Goal: Information Seeking & Learning: Learn about a topic

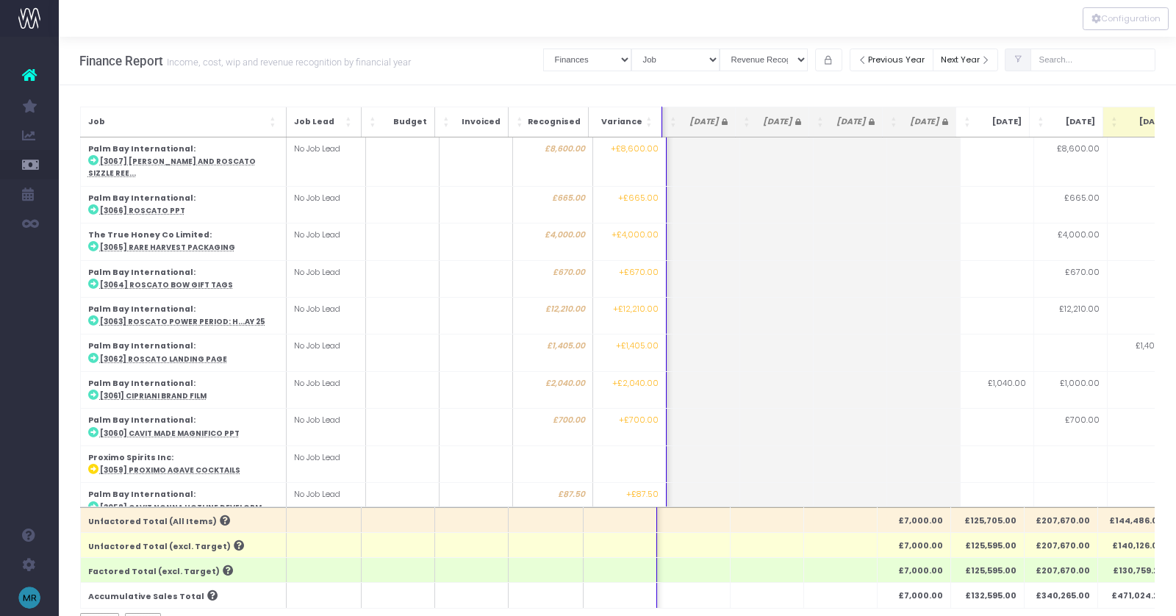
select select "finances"
select select "job"
select select "revrec"
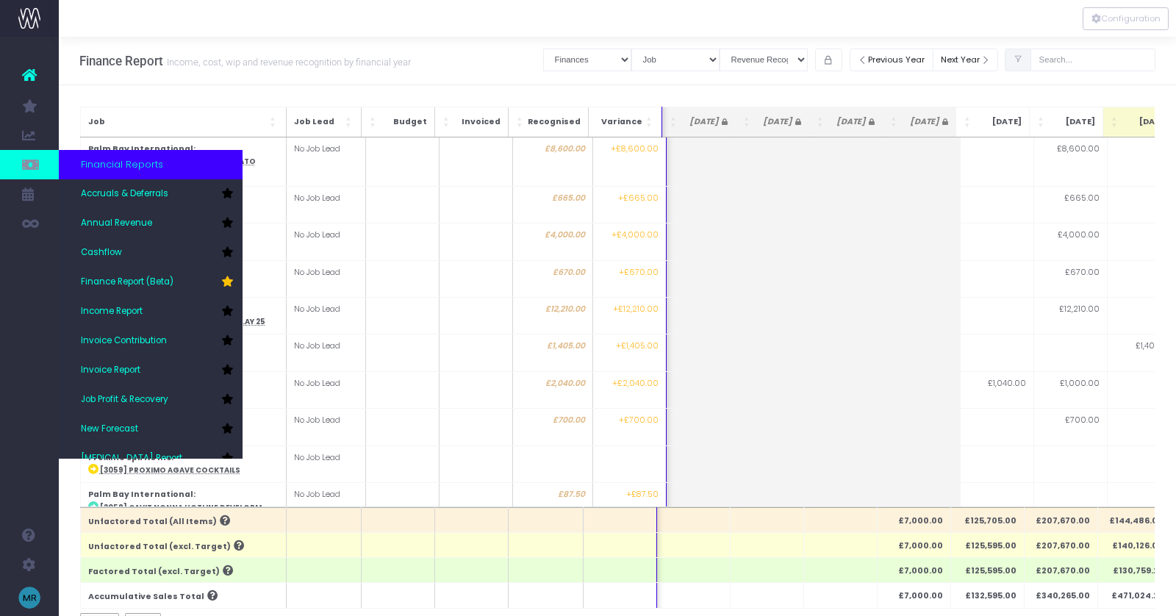
scroll to position [0, 371]
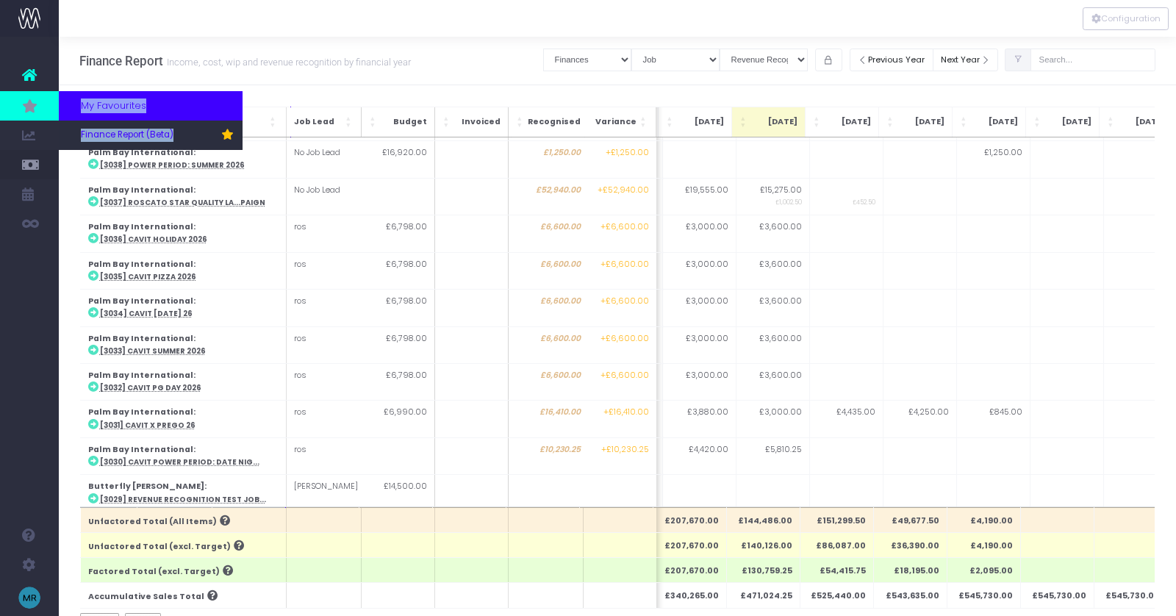
drag, startPoint x: 79, startPoint y: 140, endPoint x: 34, endPoint y: 108, distance: 55.9
click at [34, 108] on ul "Account Warning You are on a paid plan. My Favourites Finance Report (Beta) You…" at bounding box center [29, 148] width 59 height 223
click at [26, 106] on icon at bounding box center [29, 106] width 15 height 16
click at [98, 127] on link "Finance Report (Beta)" at bounding box center [151, 135] width 184 height 29
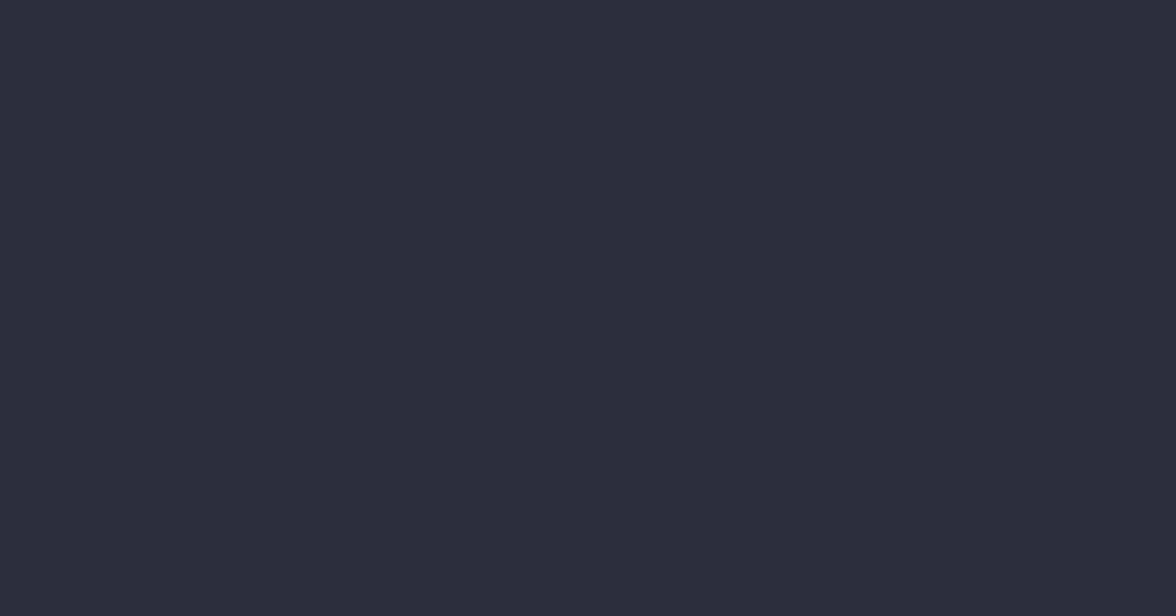
select select "finances"
select select "job"
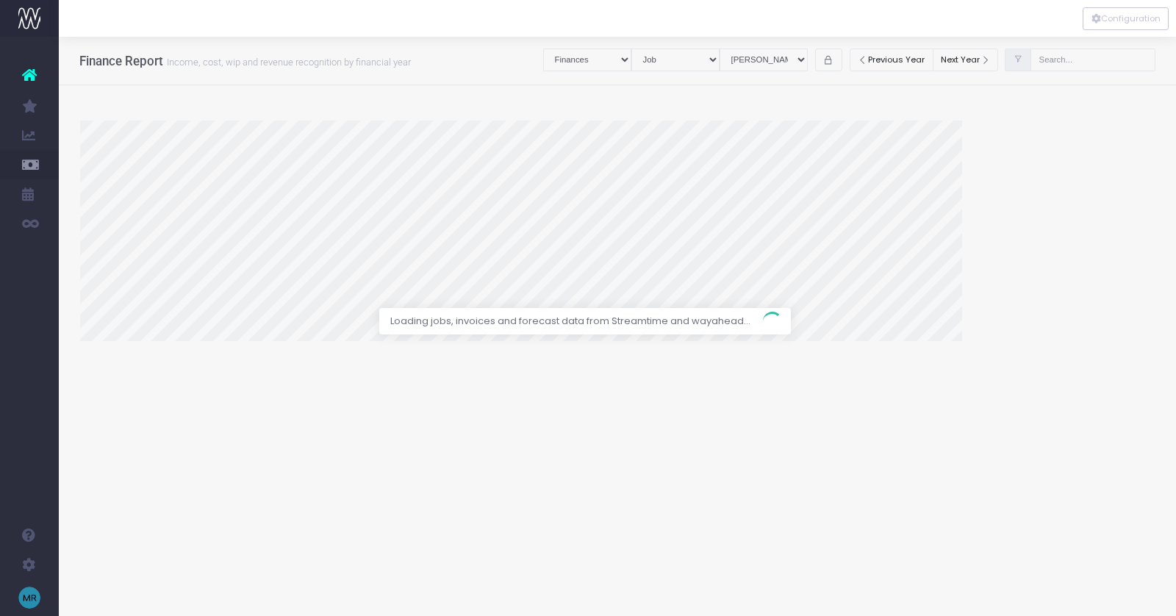
select select "revrec"
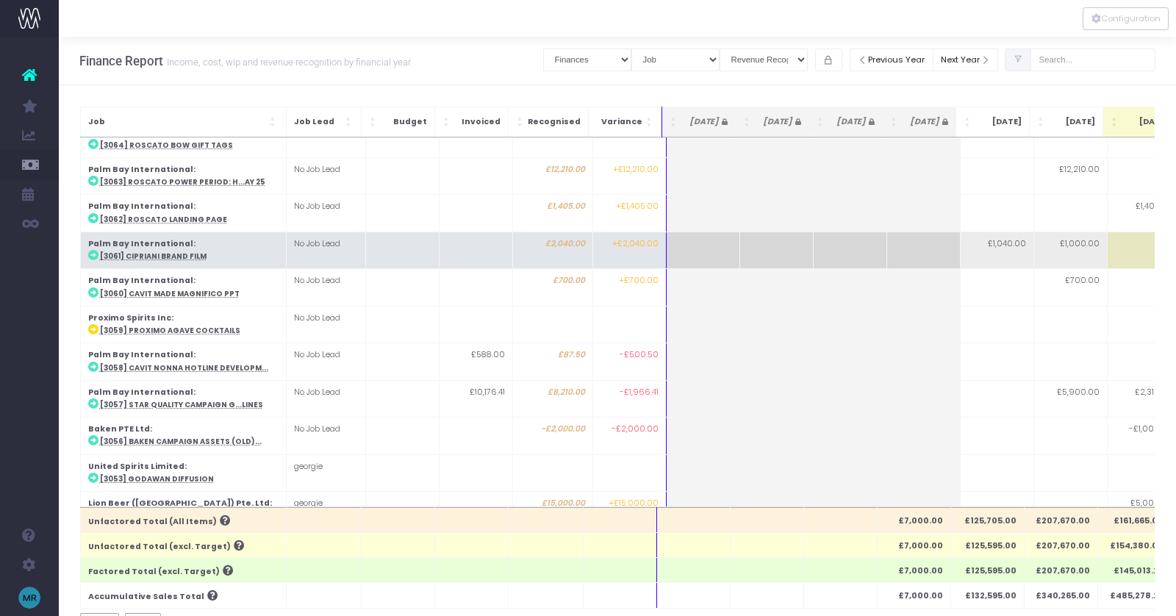
scroll to position [216, 0]
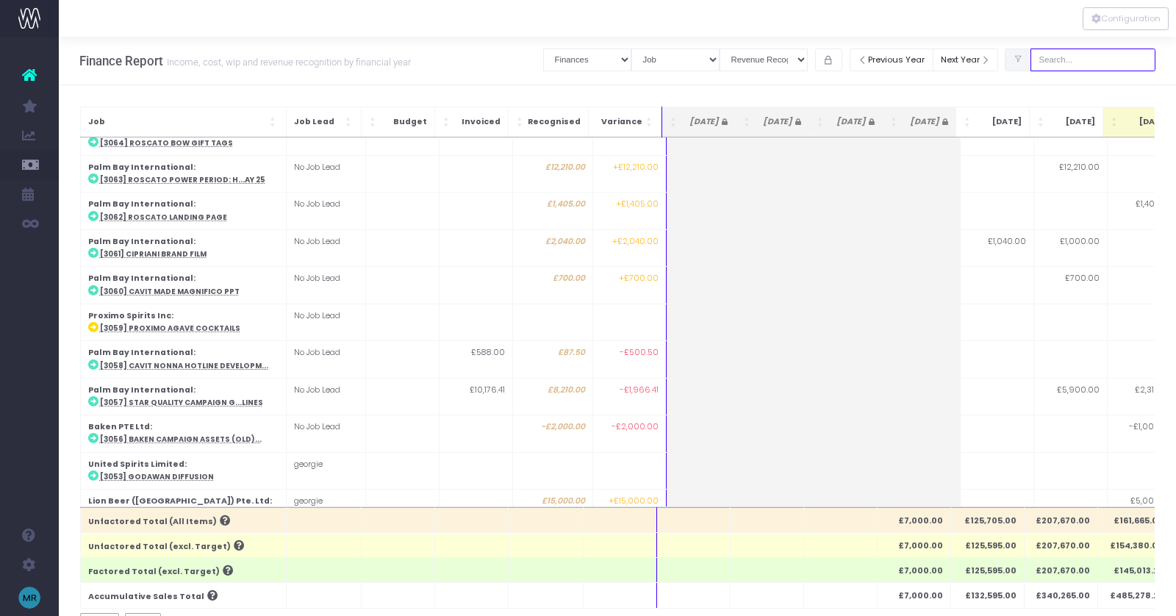
click at [1122, 65] on input "text" at bounding box center [1093, 60] width 125 height 23
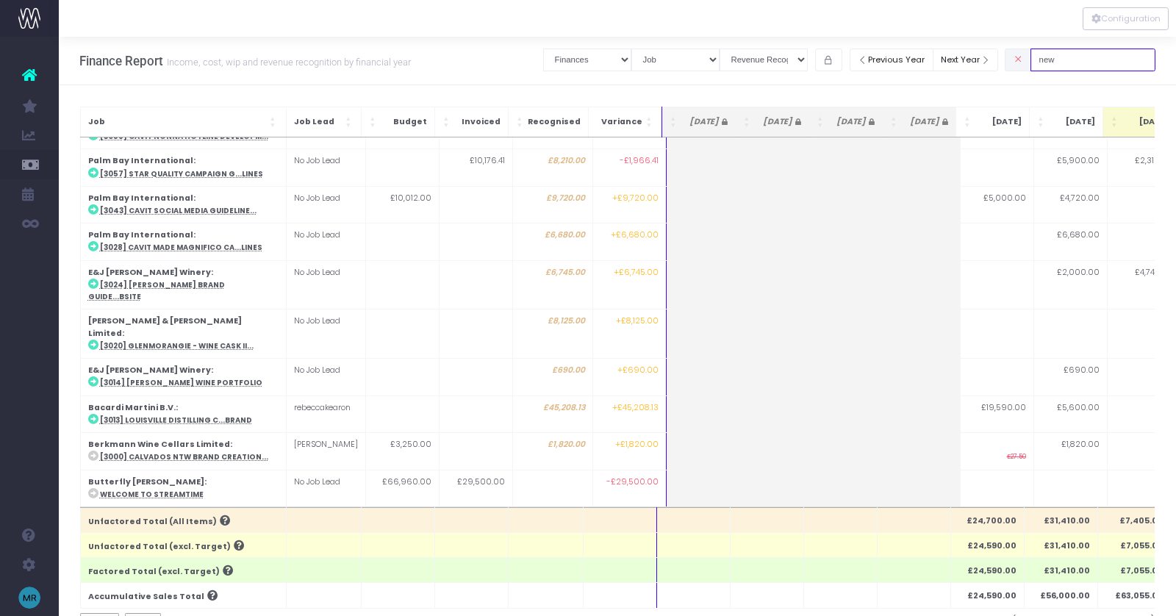
scroll to position [0, 0]
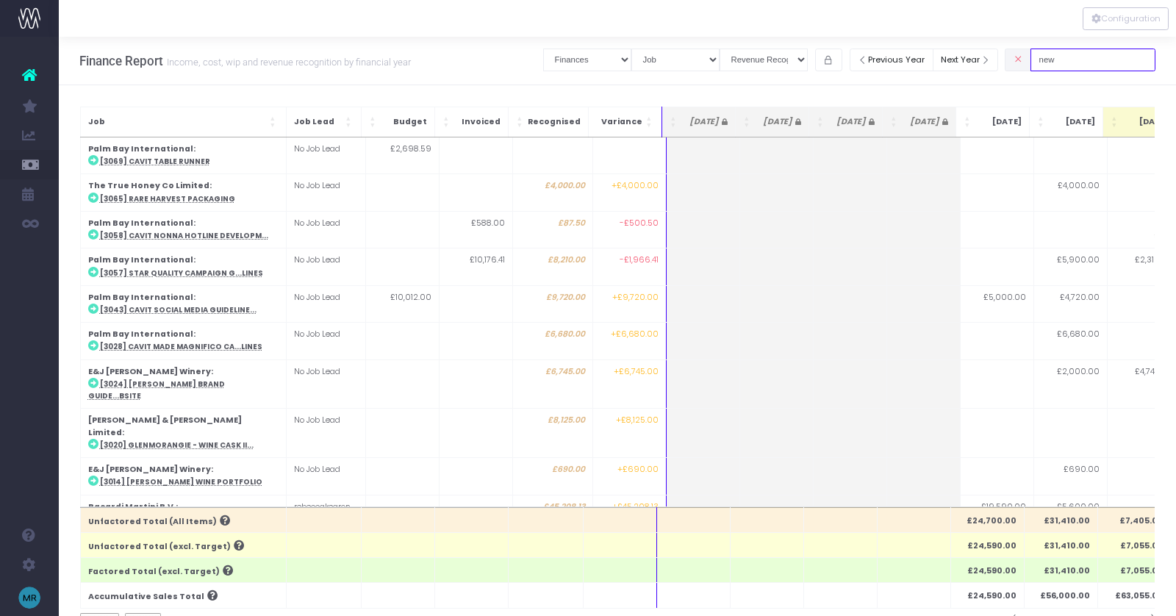
type input "new"
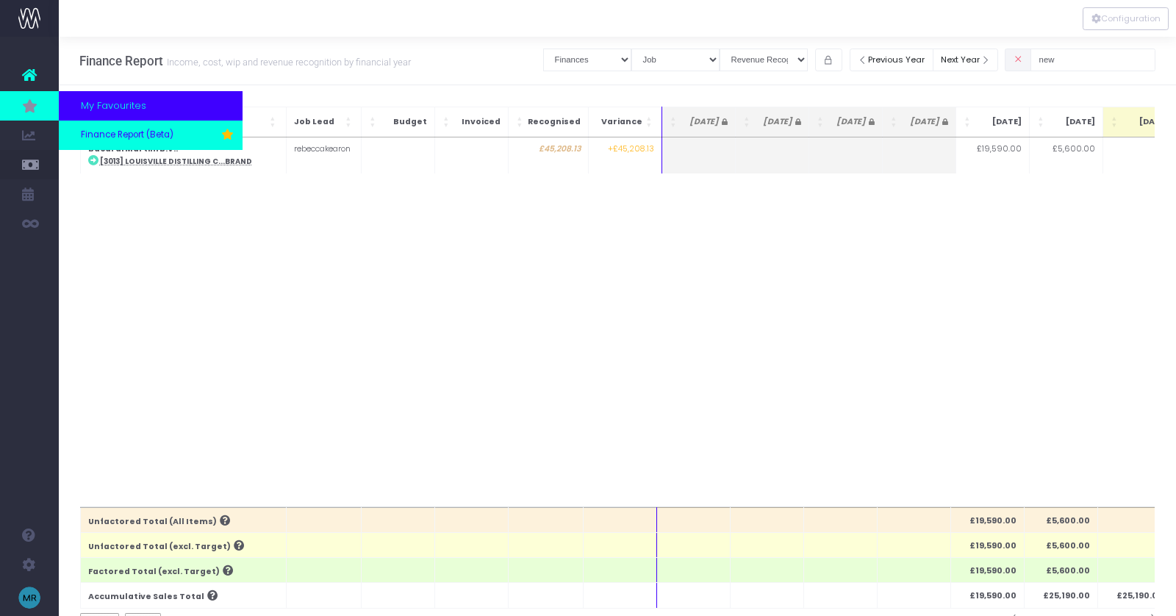
click at [120, 129] on span "Finance Report (Beta)" at bounding box center [127, 135] width 93 height 13
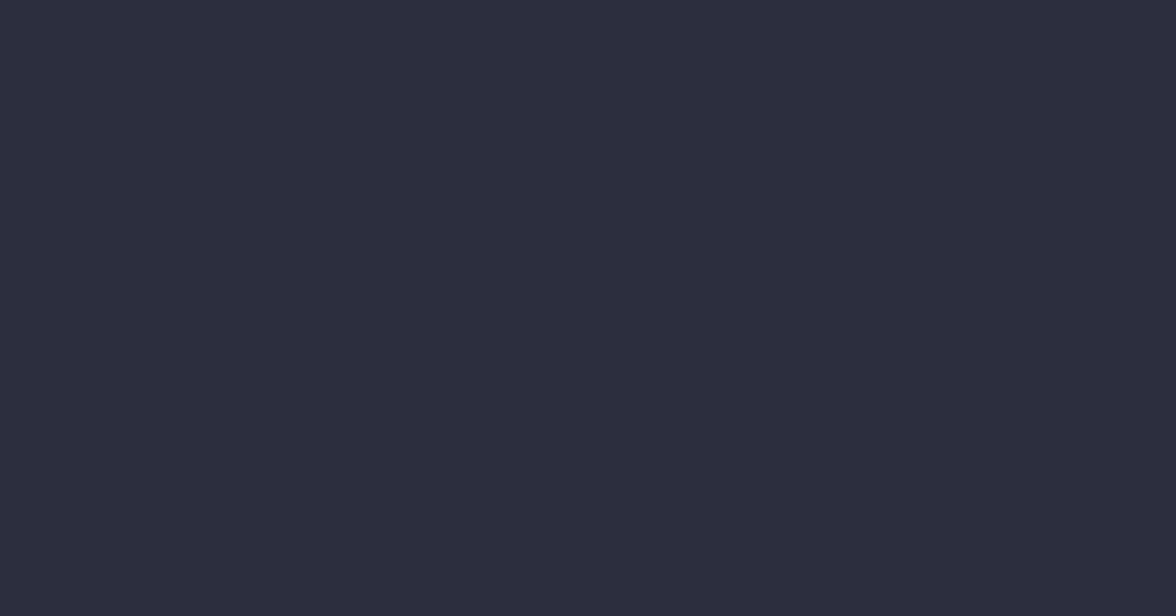
select select "finances"
select select "job"
select select "revrec"
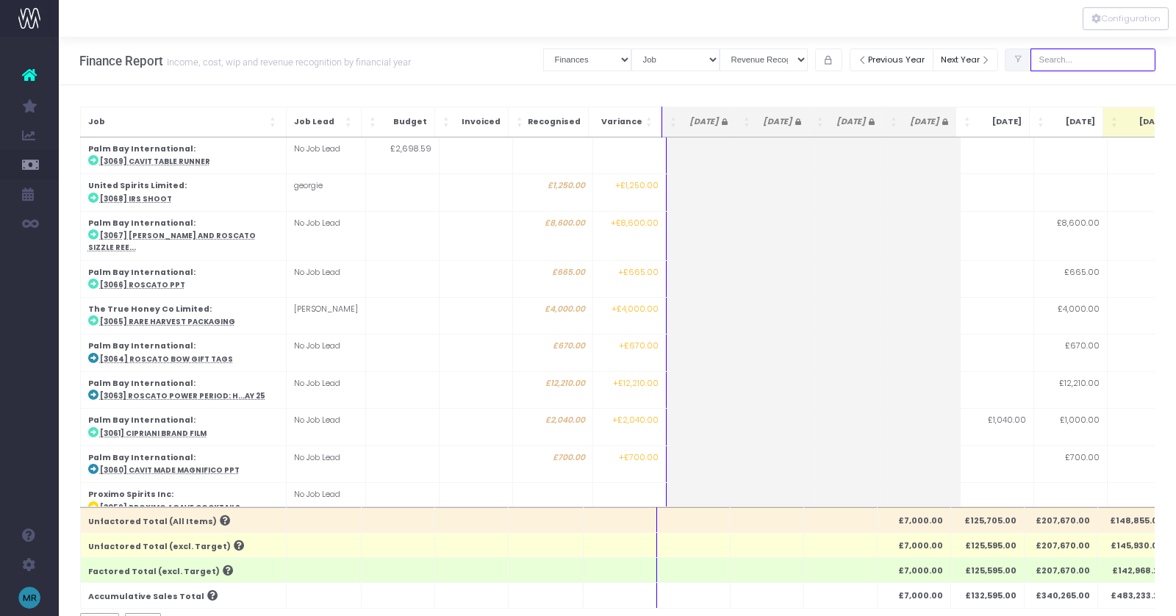
click at [1082, 57] on input "text" at bounding box center [1093, 60] width 125 height 23
type input "new"
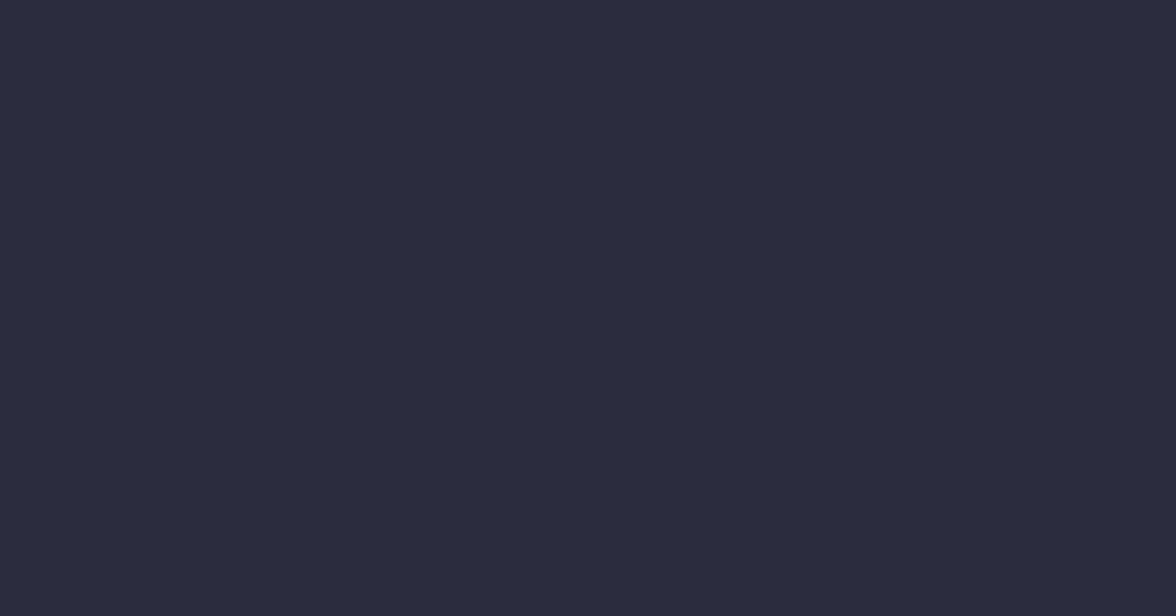
select select "finances"
select select "job"
select select "revrec"
select select "finances"
select select "job"
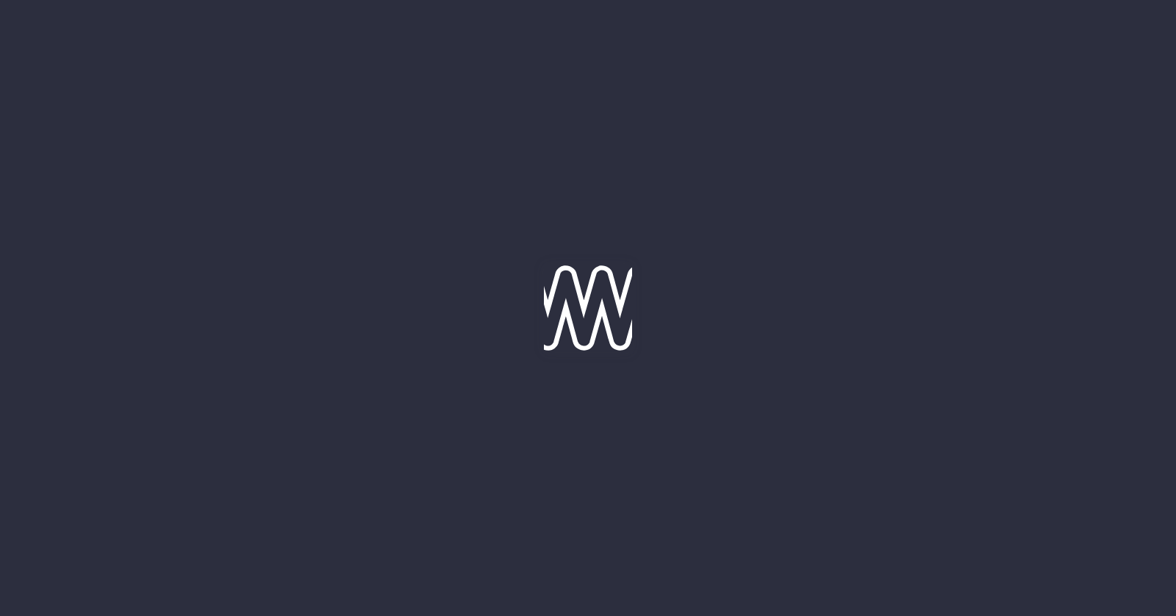
select select "revrec"
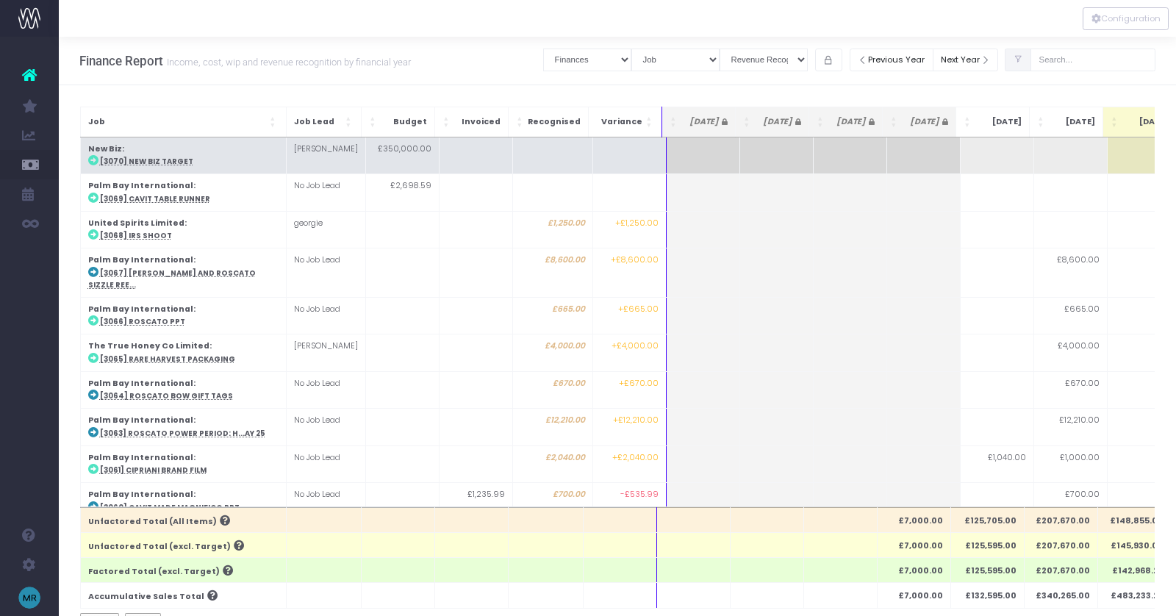
click at [151, 165] on abbr "[3070] New Biz Target" at bounding box center [146, 162] width 93 height 10
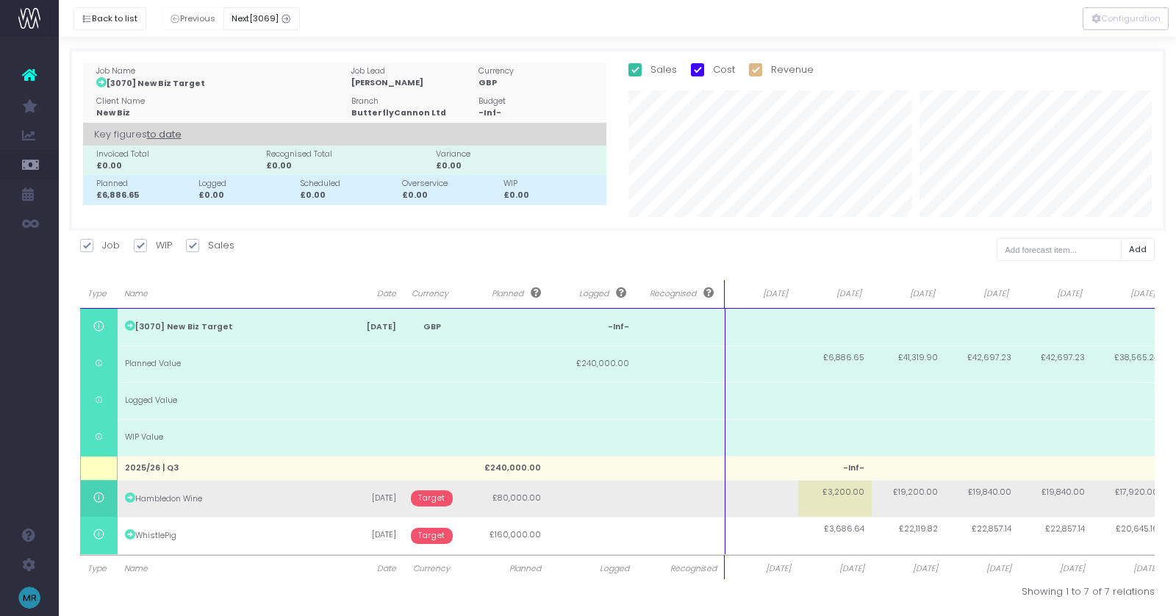
scroll to position [1, 0]
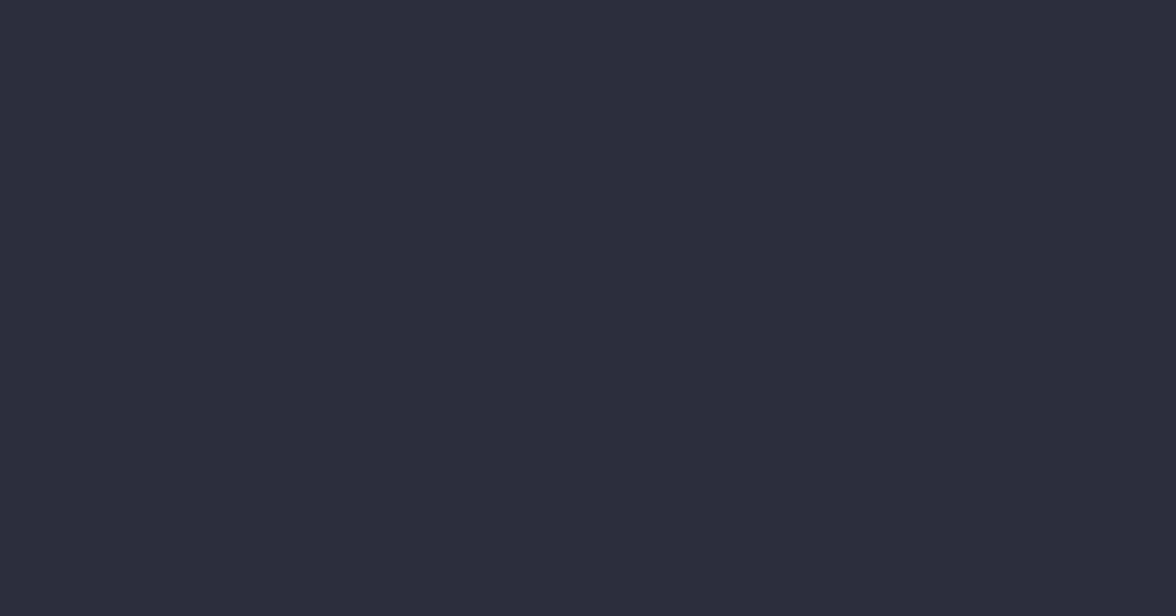
select select "finances"
select select "job"
select select "revrec"
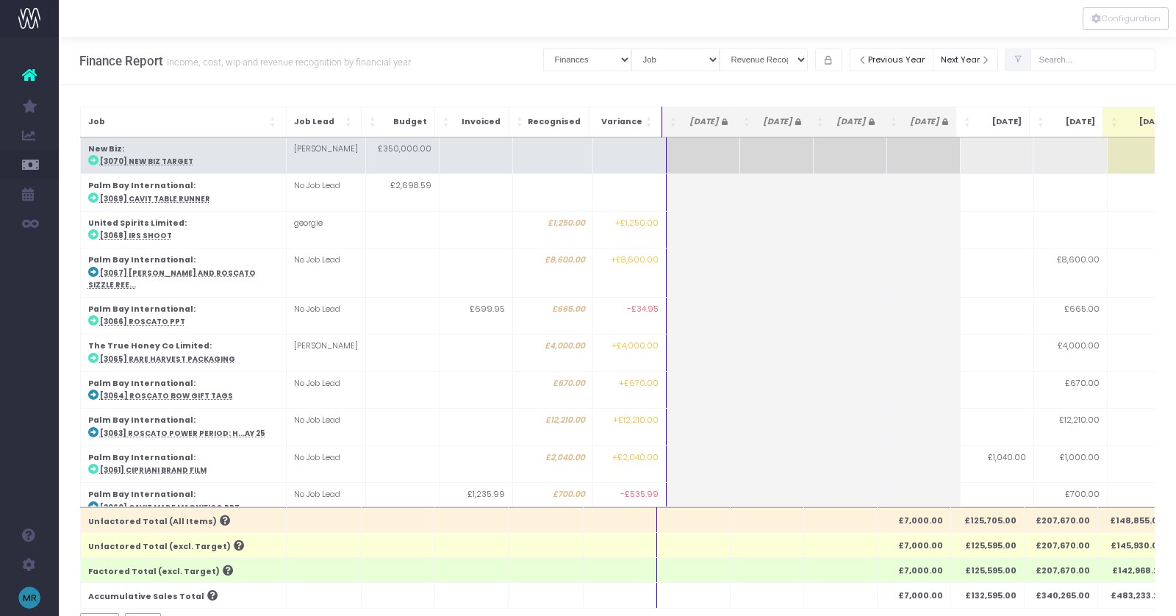
click at [127, 157] on abbr "[3070] New Biz Target" at bounding box center [146, 162] width 93 height 10
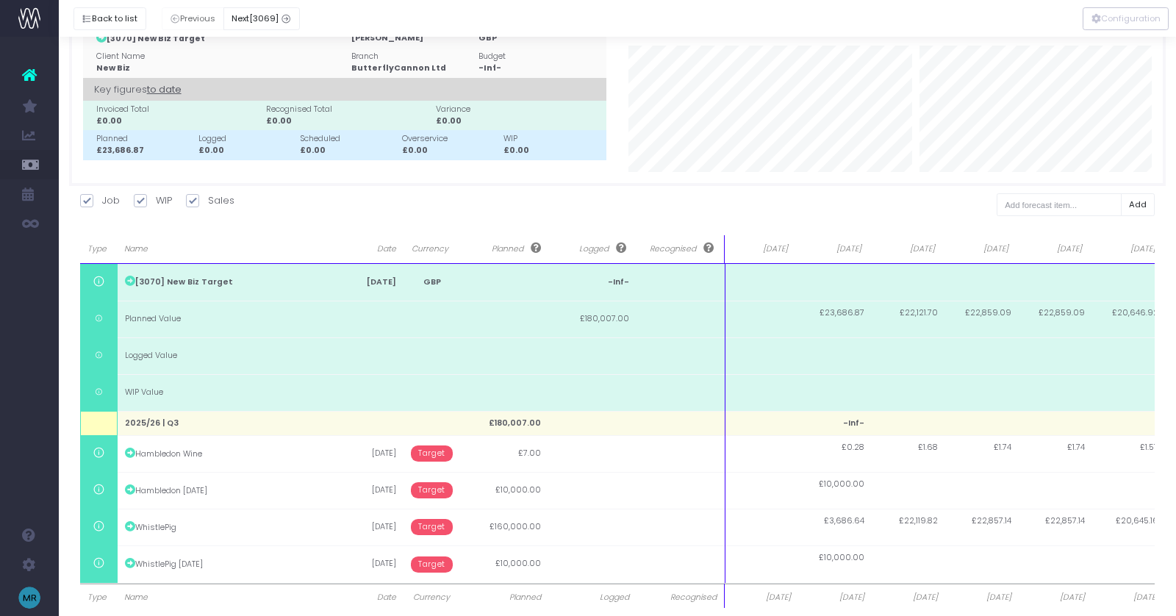
scroll to position [75, 0]
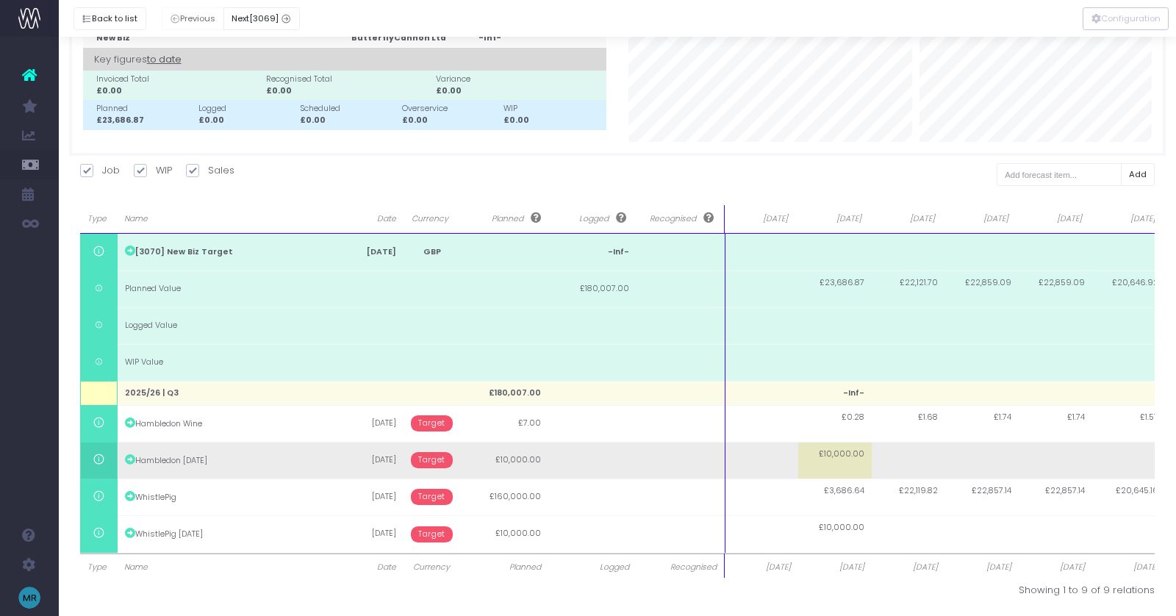
click at [434, 464] on span "Target" at bounding box center [432, 460] width 42 height 16
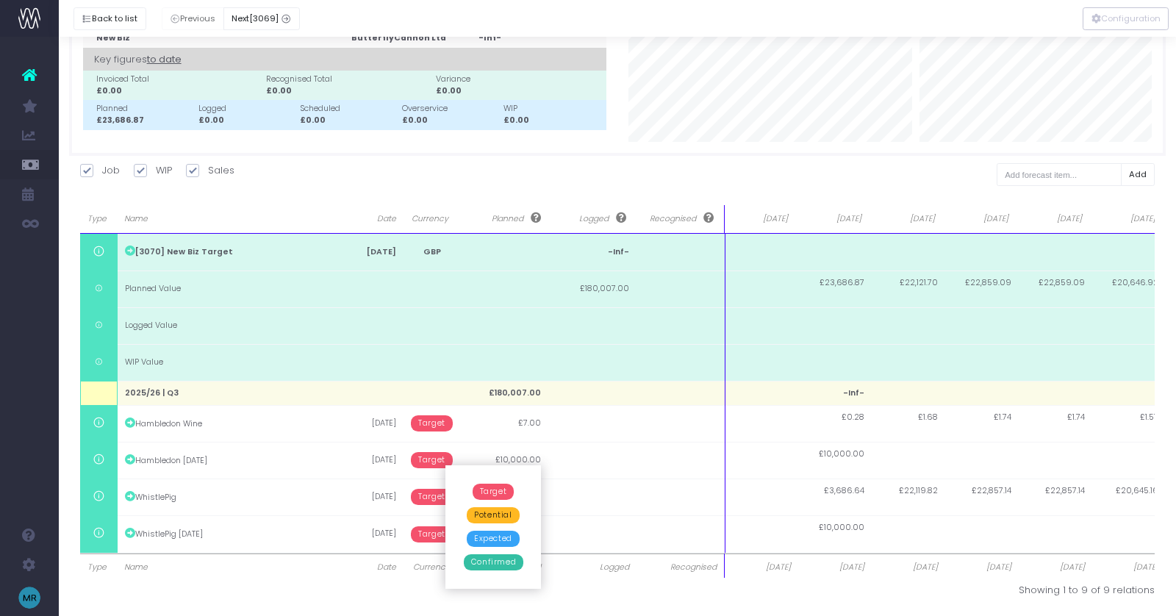
click at [497, 515] on span "Potential" at bounding box center [493, 515] width 52 height 16
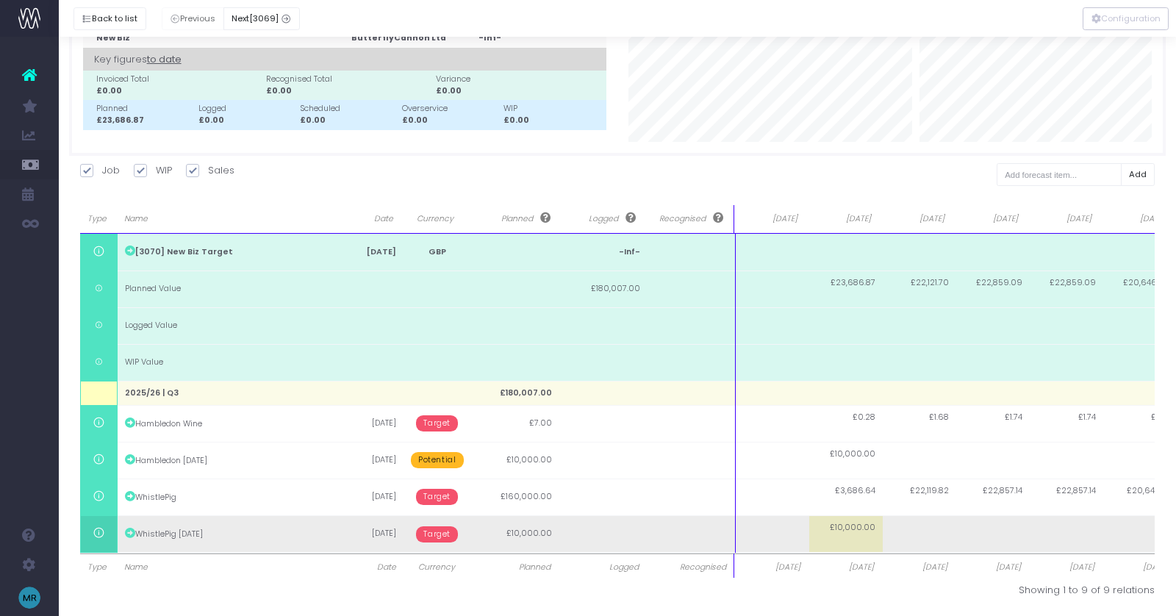
click at [426, 531] on span "Target" at bounding box center [437, 534] width 42 height 16
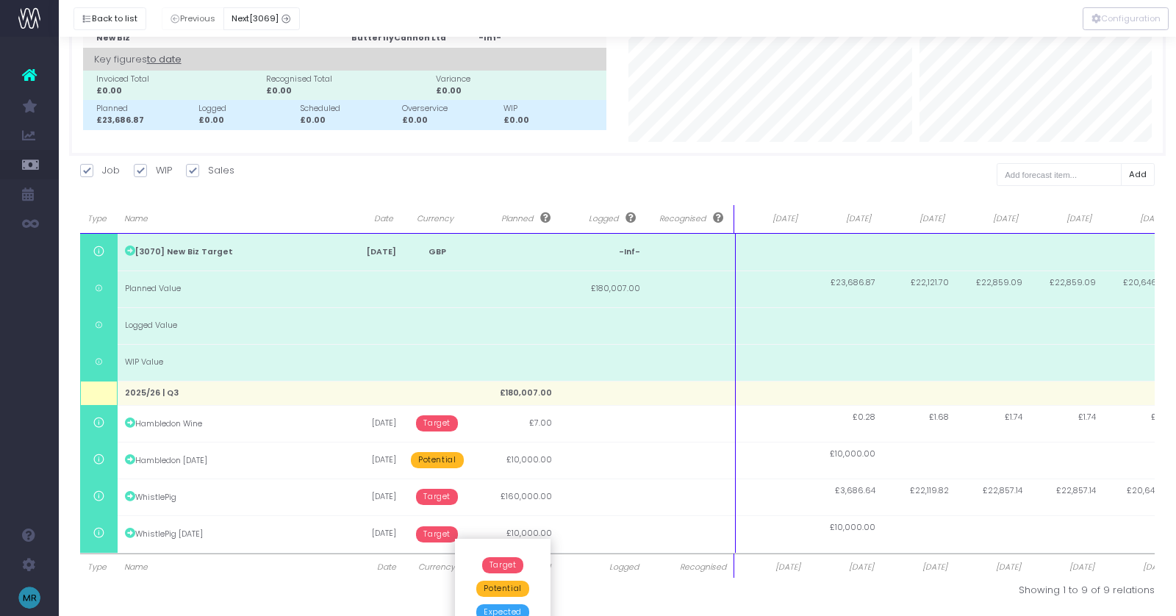
click at [489, 590] on span "Potential" at bounding box center [502, 589] width 52 height 16
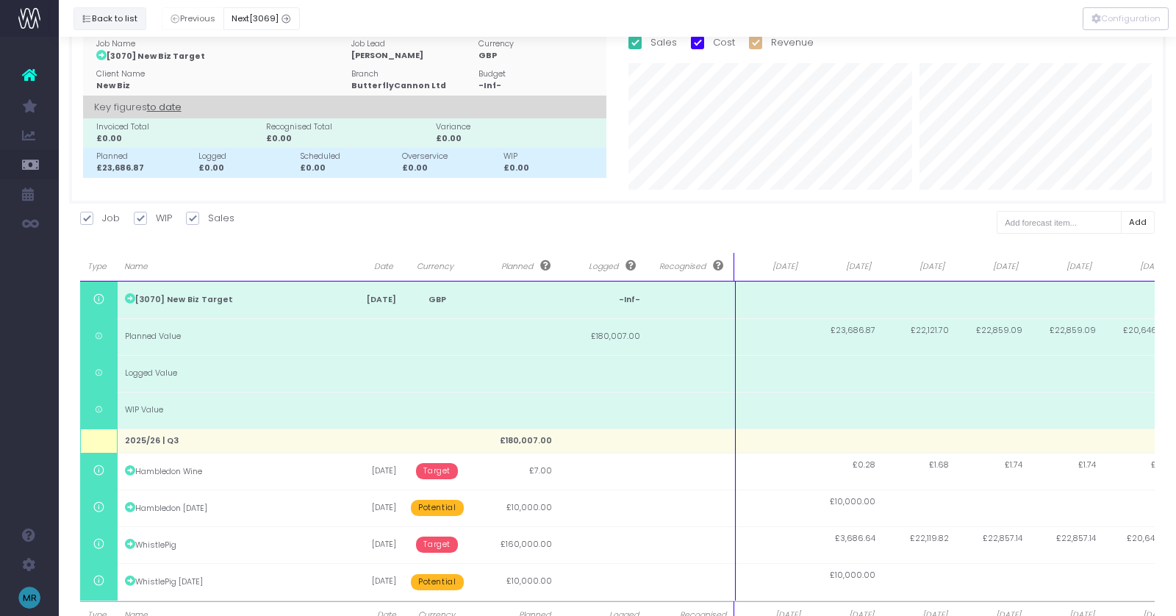
scroll to position [20, 0]
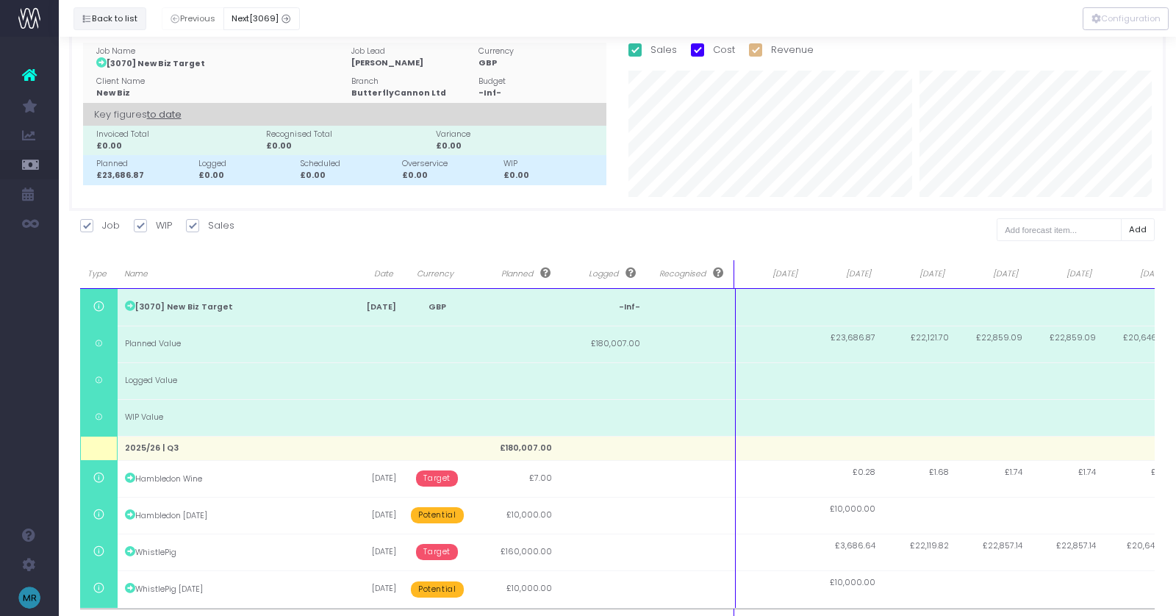
click at [116, 15] on button "Back to list" at bounding box center [110, 18] width 73 height 23
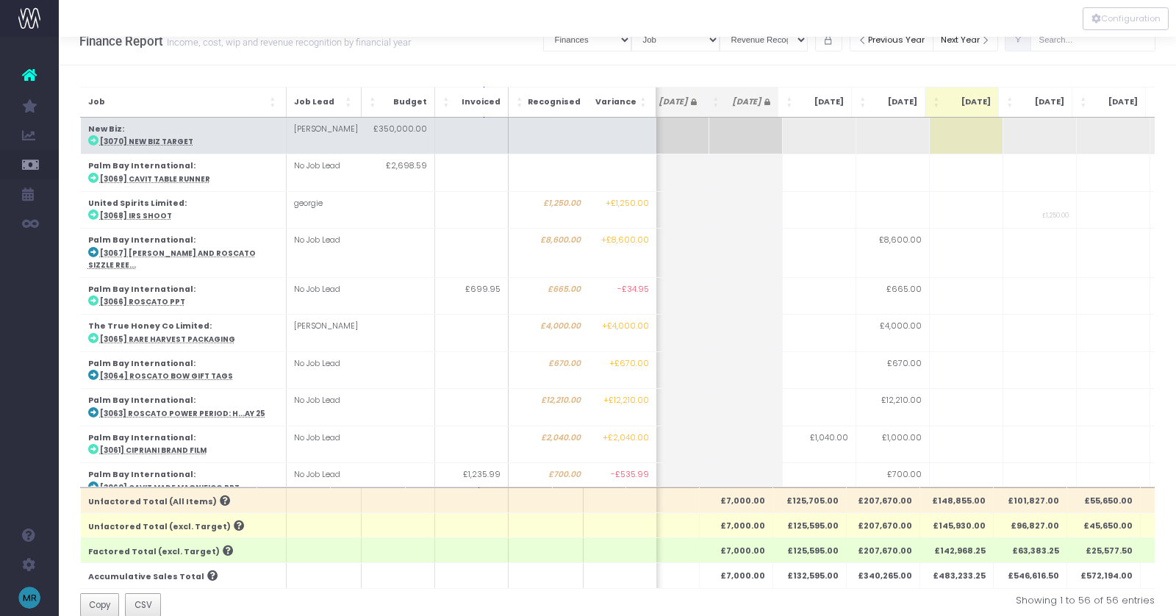
scroll to position [0, 0]
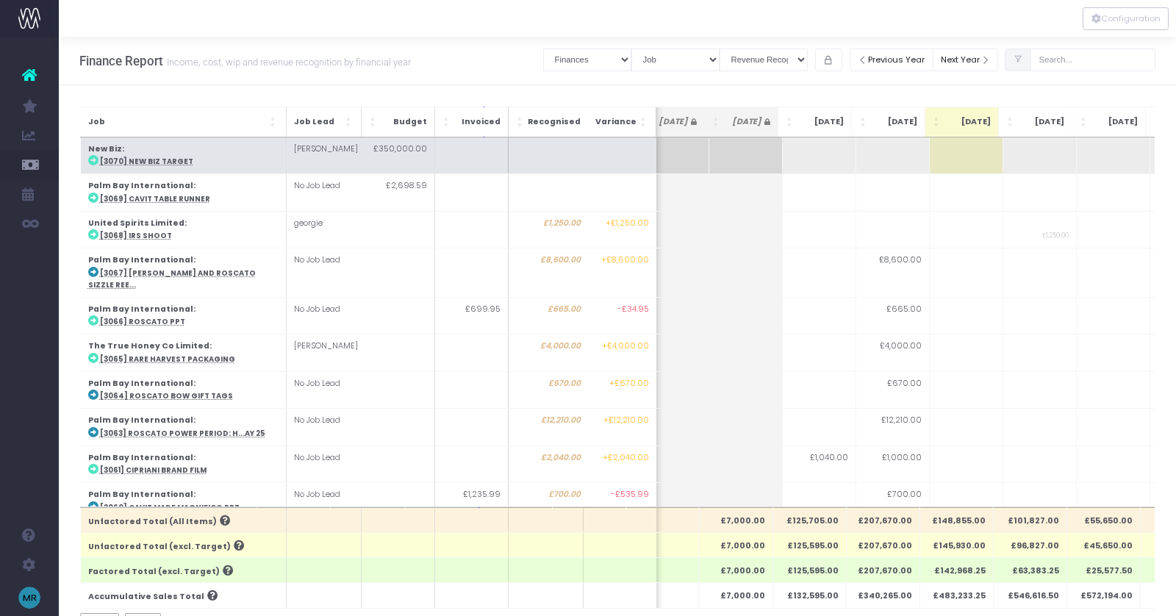
click at [161, 162] on abbr "[3070] New Biz Target" at bounding box center [145, 162] width 93 height 10
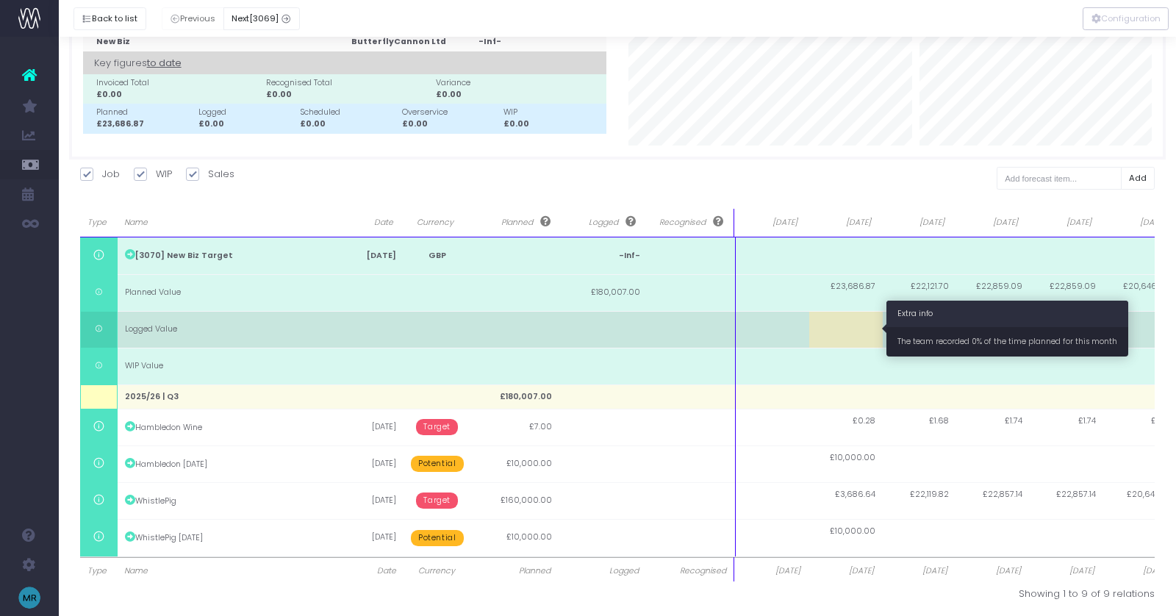
scroll to position [75, 0]
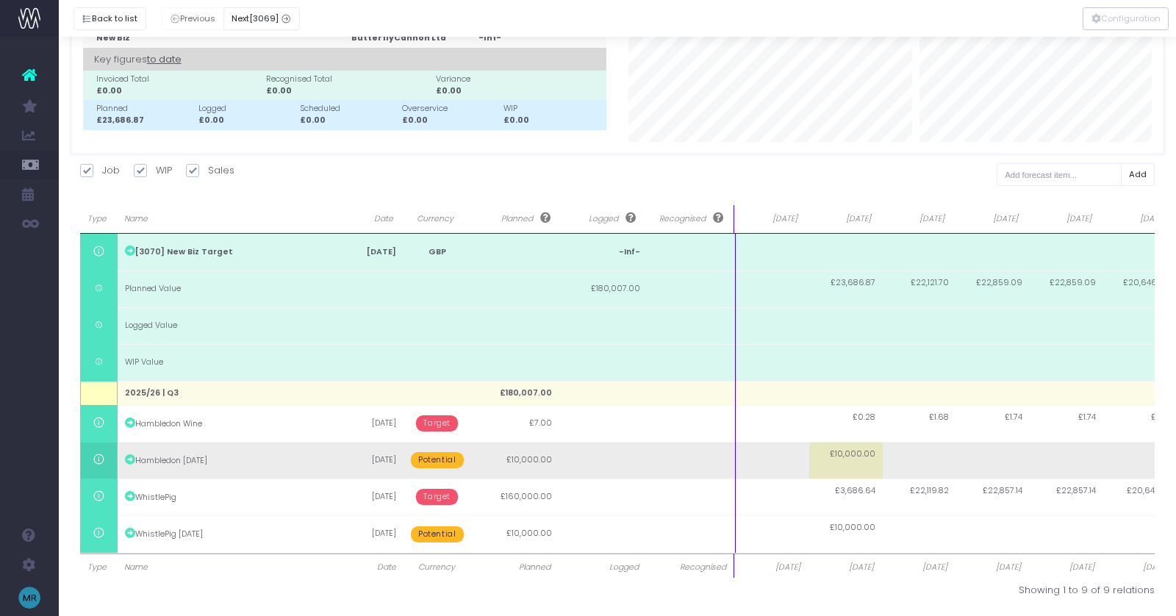
click at [854, 451] on span "£10,000.00" at bounding box center [853, 454] width 46 height 12
type input "10000"
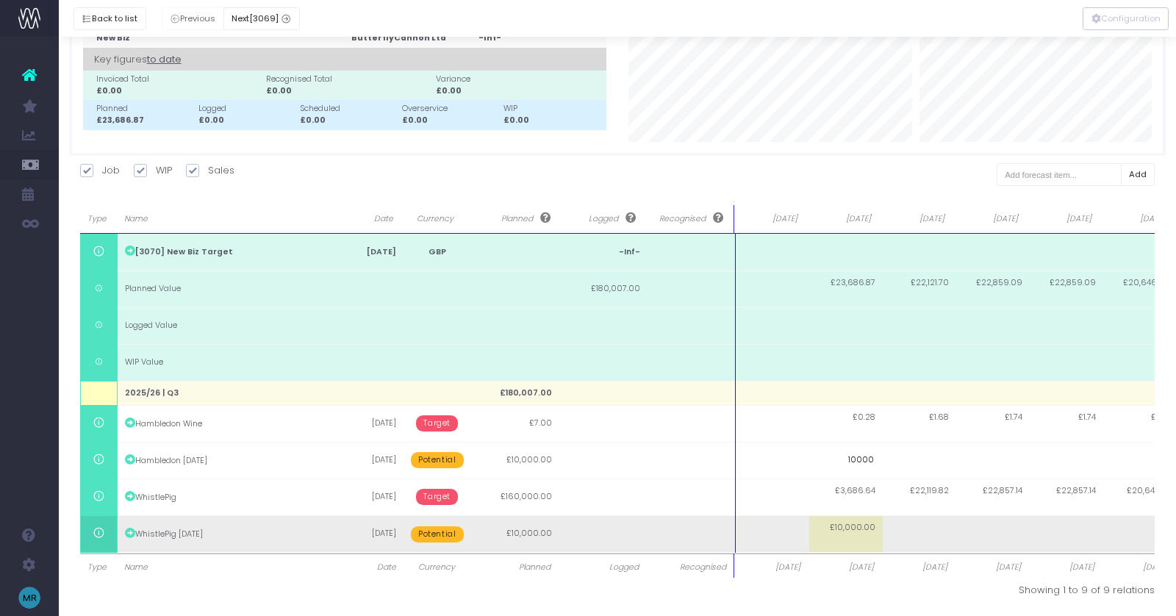
click at [856, 534] on body "Oh my... this is bad. [PERSON_NAME] wasn't able to load this page. Please conta…" at bounding box center [588, 233] width 1176 height 616
click at [853, 530] on span "£10,000.00" at bounding box center [853, 528] width 46 height 12
type input "10000"
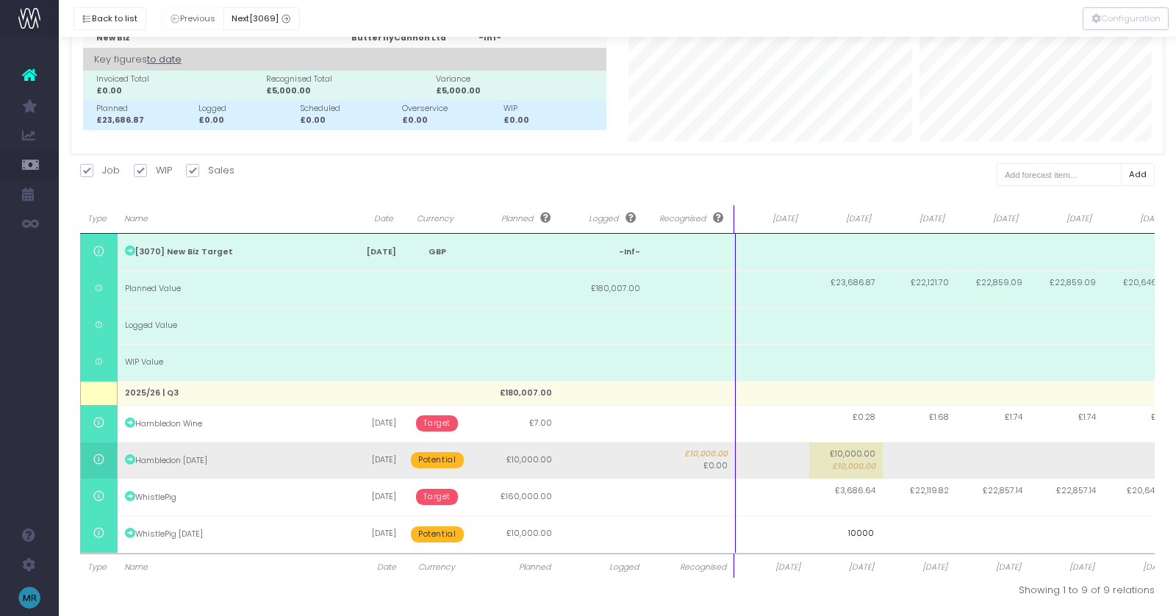
click at [844, 472] on body "Oh my... this is bad. [PERSON_NAME] wasn't able to load this page. Please conta…" at bounding box center [588, 233] width 1176 height 616
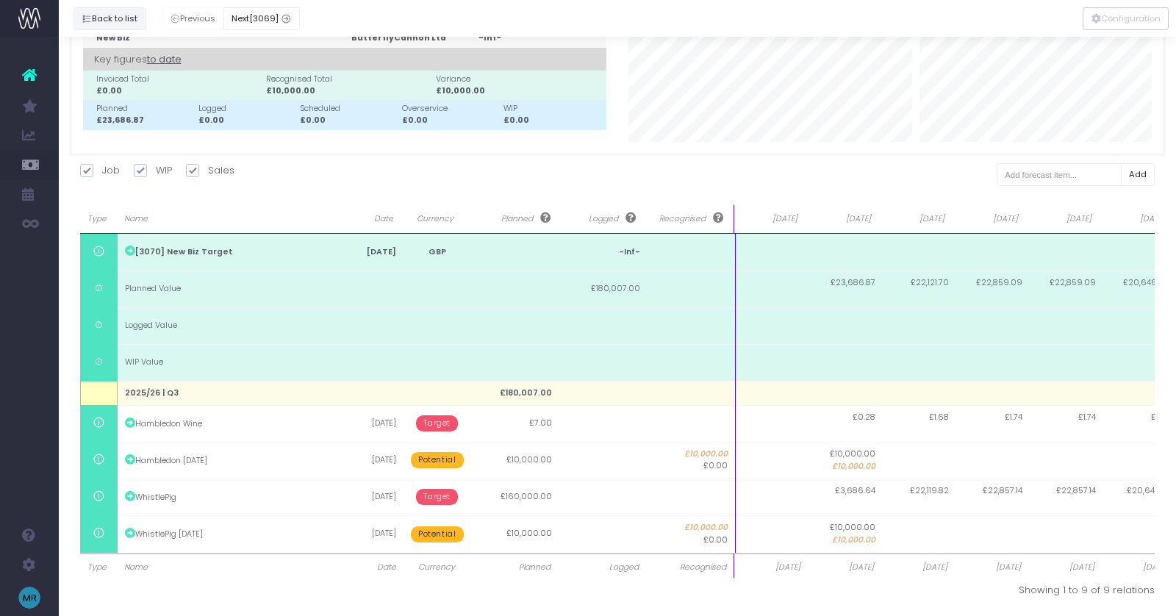
click at [113, 18] on button "Back to list" at bounding box center [110, 18] width 73 height 23
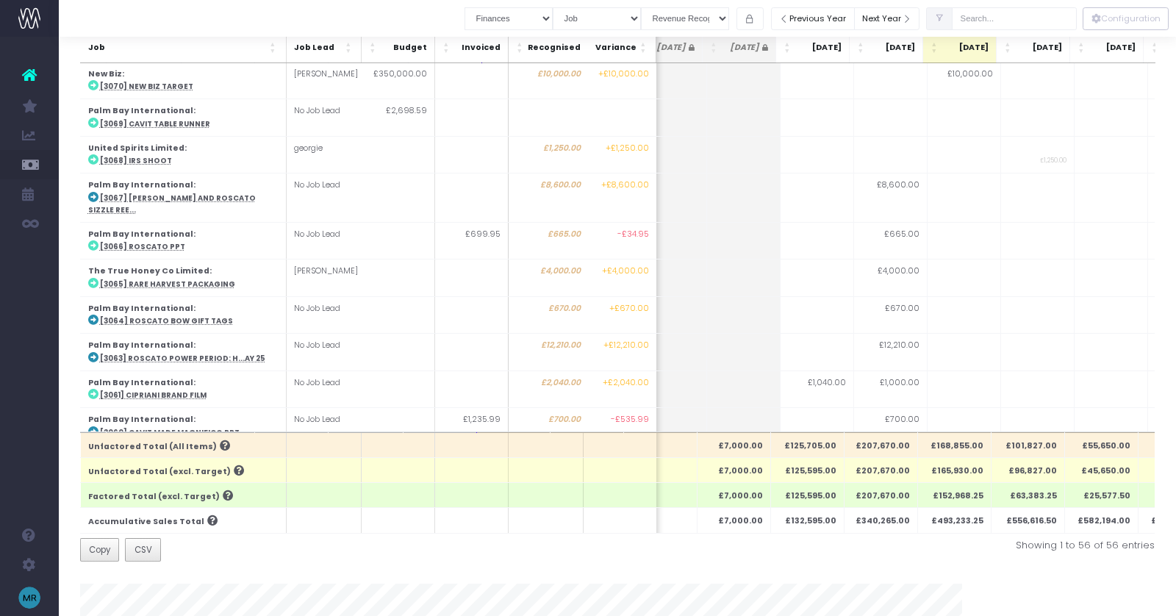
scroll to position [0, 0]
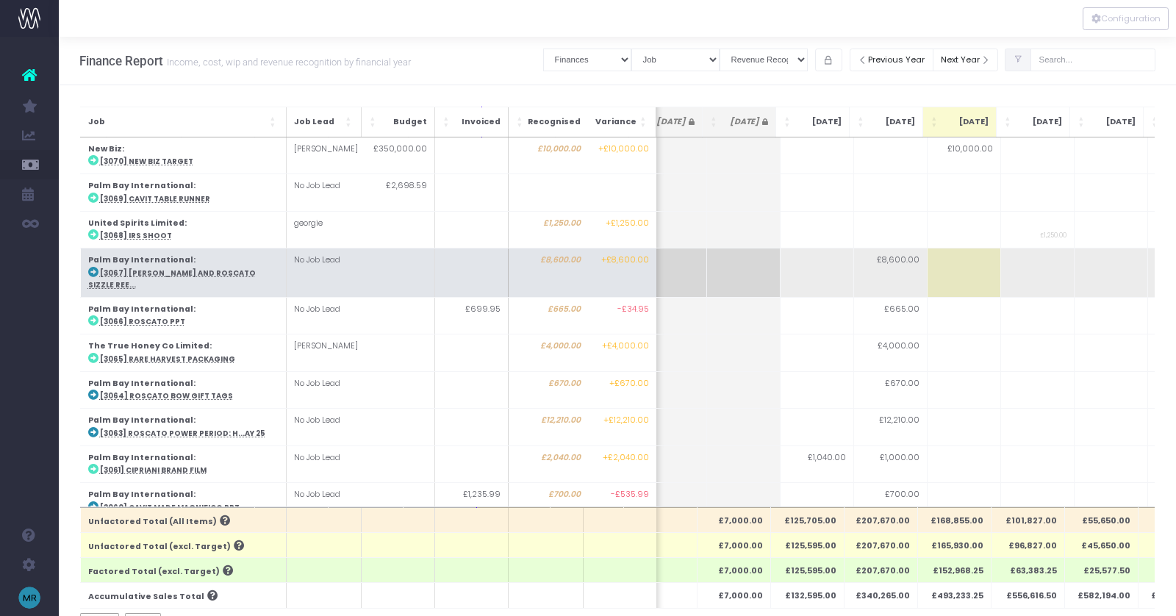
click at [137, 265] on td "Palm Bay International : [3067] [PERSON_NAME] and Roscato sizzle ree..." at bounding box center [183, 272] width 206 height 49
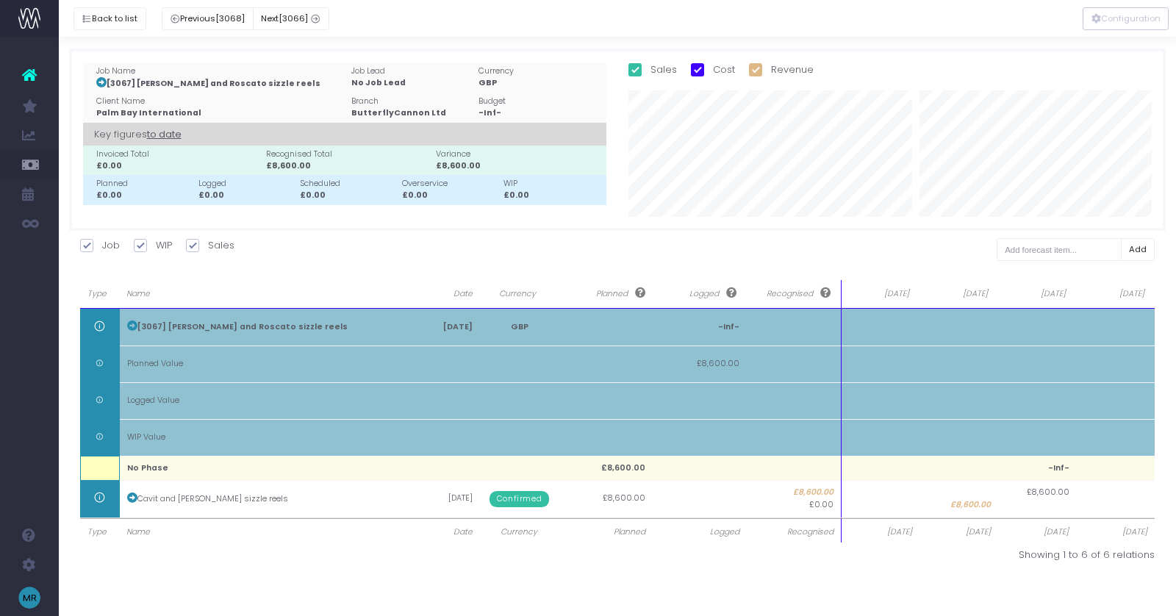
click at [116, 3] on div at bounding box center [617, 18] width 1117 height 37
click at [112, 18] on button "Back to list" at bounding box center [110, 18] width 73 height 23
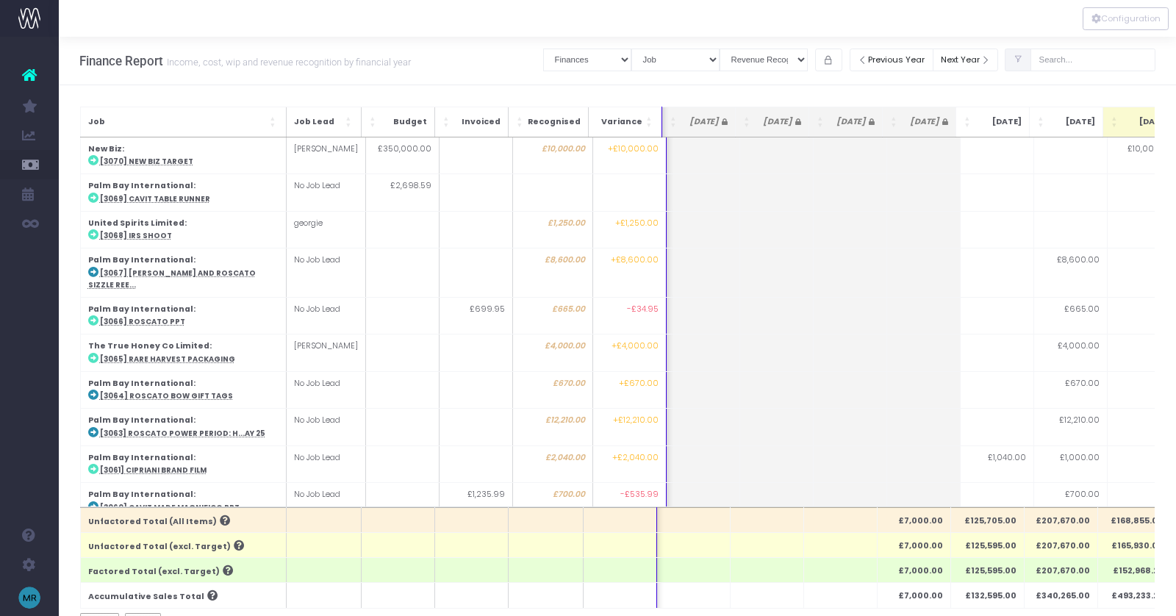
scroll to position [0, 180]
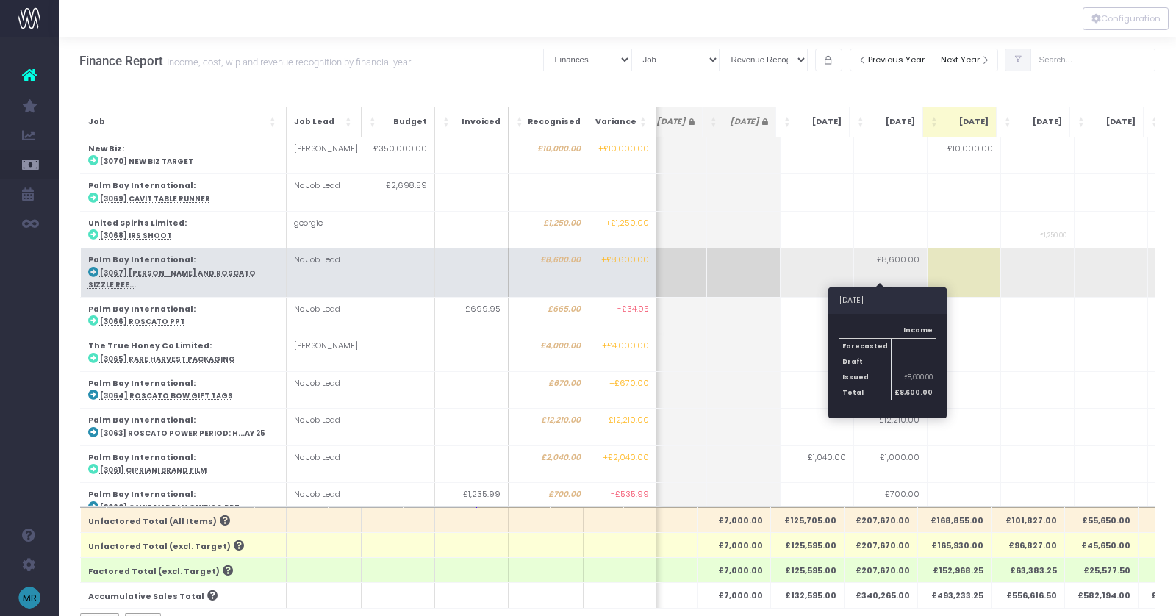
click at [897, 258] on td "£8,600.00" at bounding box center [890, 272] width 74 height 49
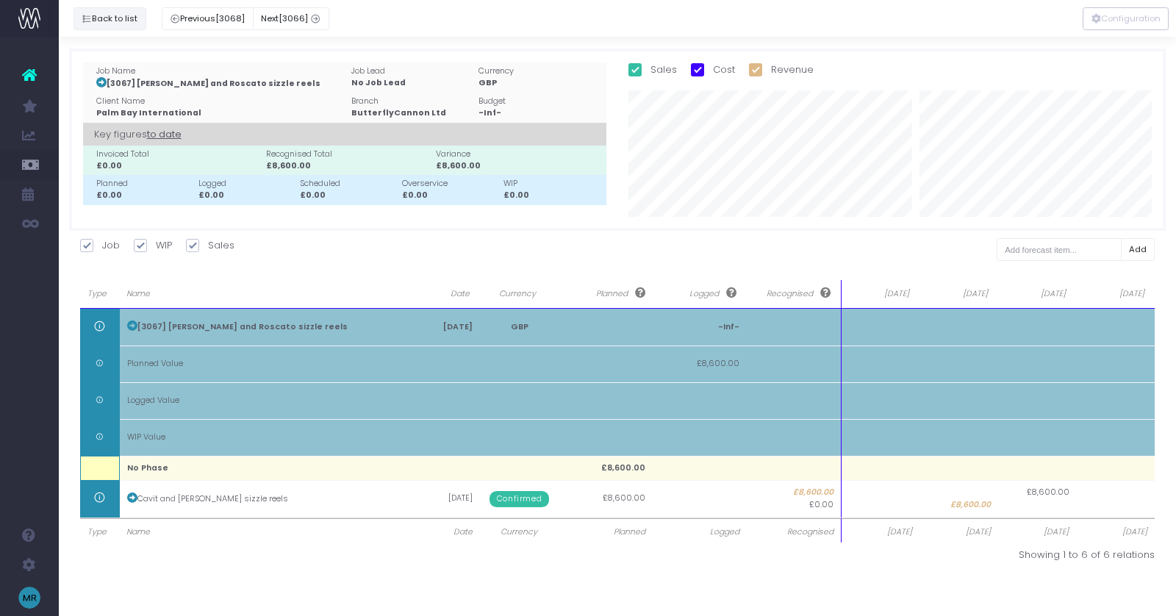
click at [131, 12] on button "Back to list" at bounding box center [110, 18] width 73 height 23
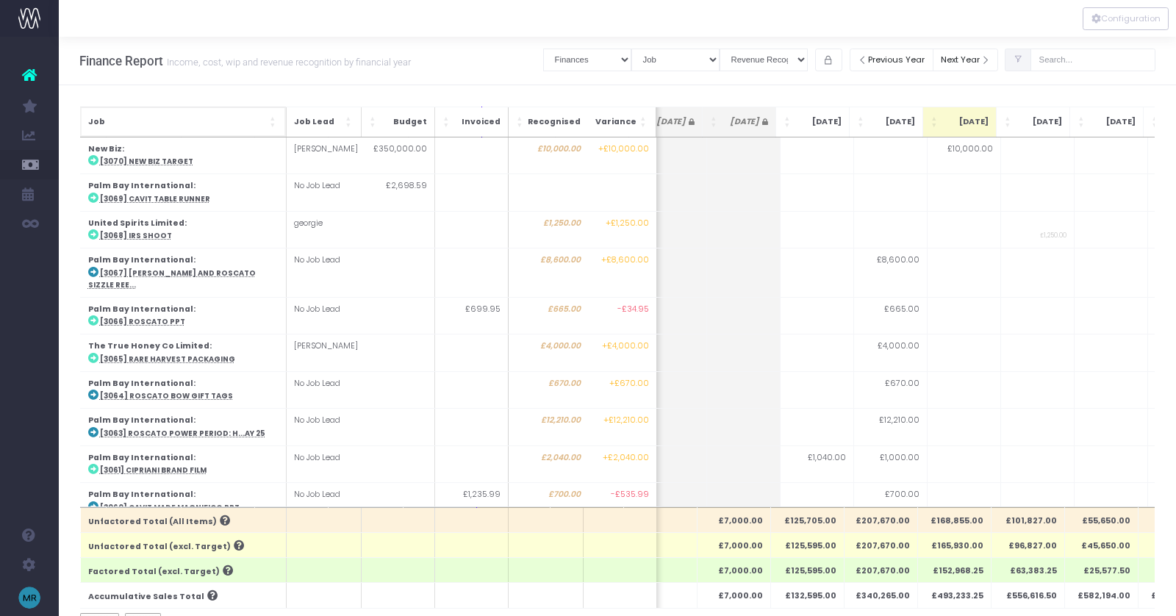
click at [272, 116] on span "Job: Activate to sort" at bounding box center [273, 122] width 9 height 15
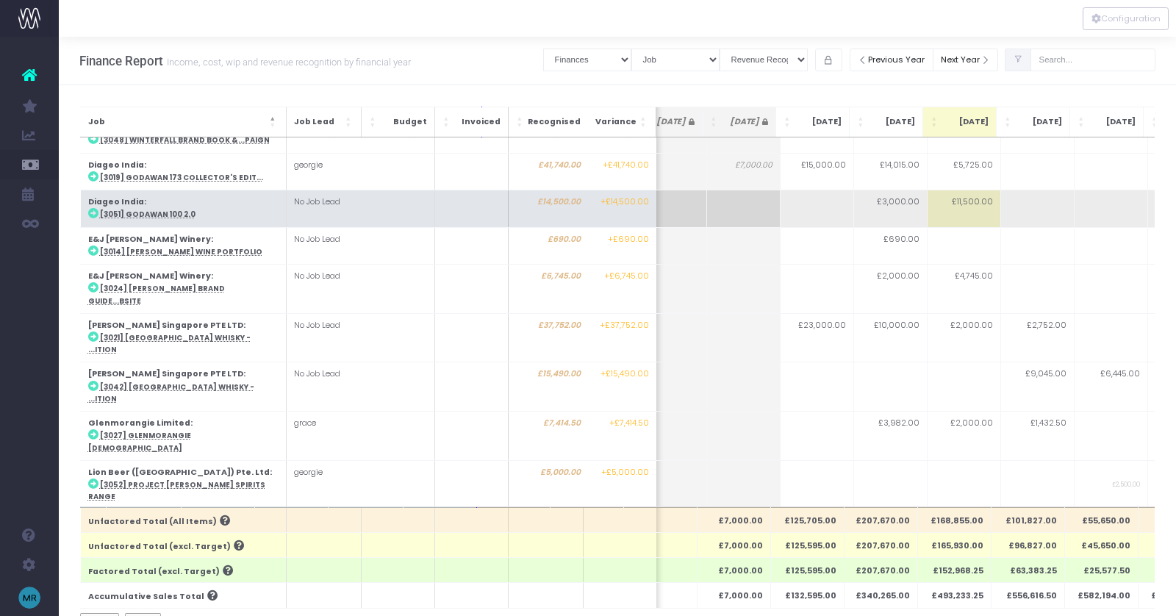
scroll to position [282, 180]
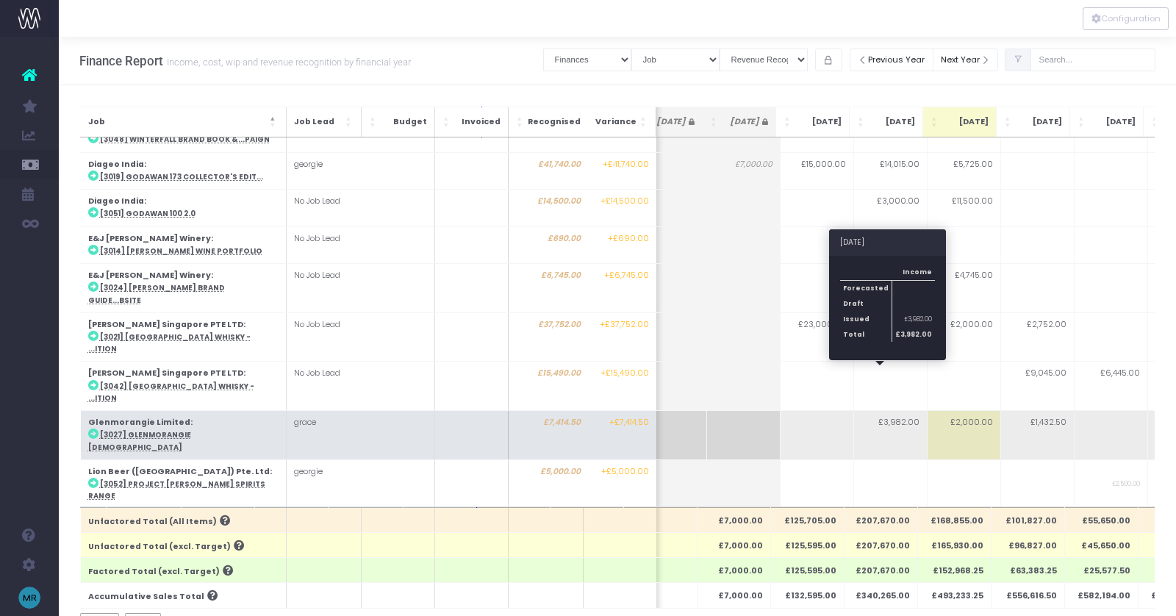
click at [903, 411] on td "£3,982.00" at bounding box center [890, 435] width 74 height 49
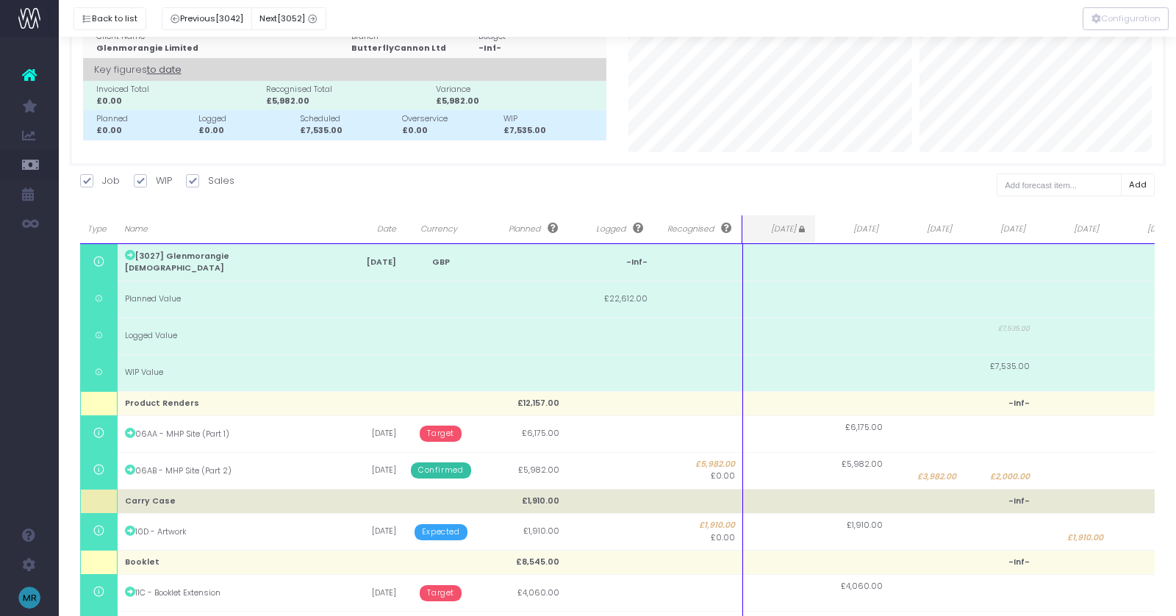
scroll to position [70, 0]
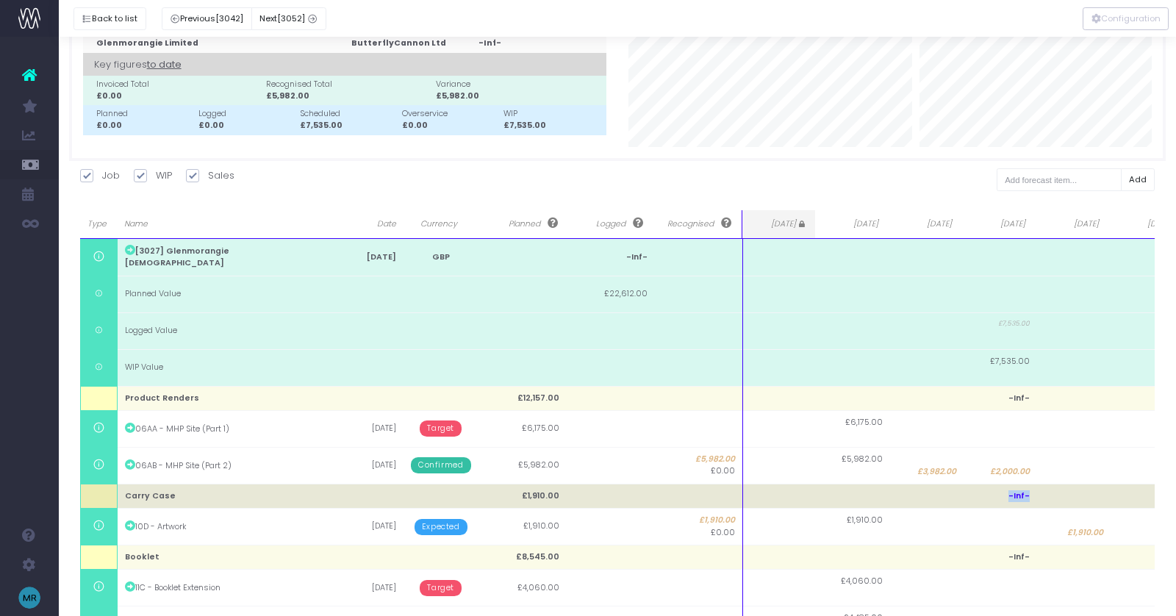
drag, startPoint x: 1029, startPoint y: 495, endPoint x: 1002, endPoint y: 495, distance: 27.2
click at [1002, 495] on td "-Inf-" at bounding box center [1001, 496] width 74 height 24
